Goal: Task Accomplishment & Management: Manage account settings

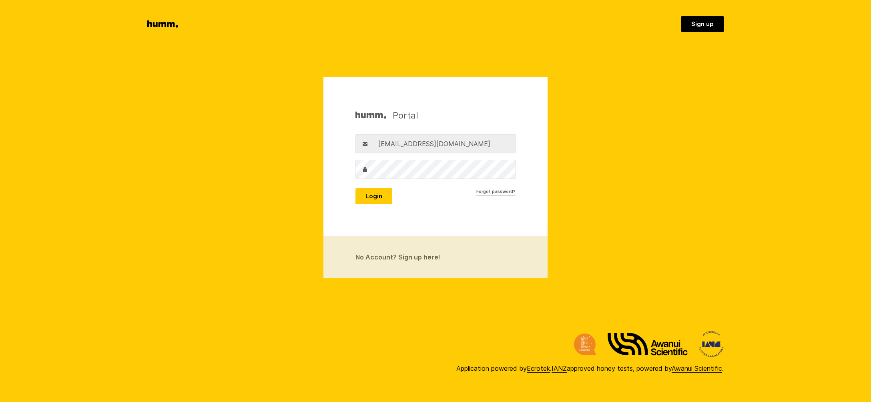
click at [372, 196] on button "Login" at bounding box center [373, 196] width 37 height 16
click at [377, 196] on button "Login" at bounding box center [373, 196] width 37 height 16
click at [372, 196] on button "Login" at bounding box center [373, 196] width 37 height 16
